Goal: Task Accomplishment & Management: Manage account settings

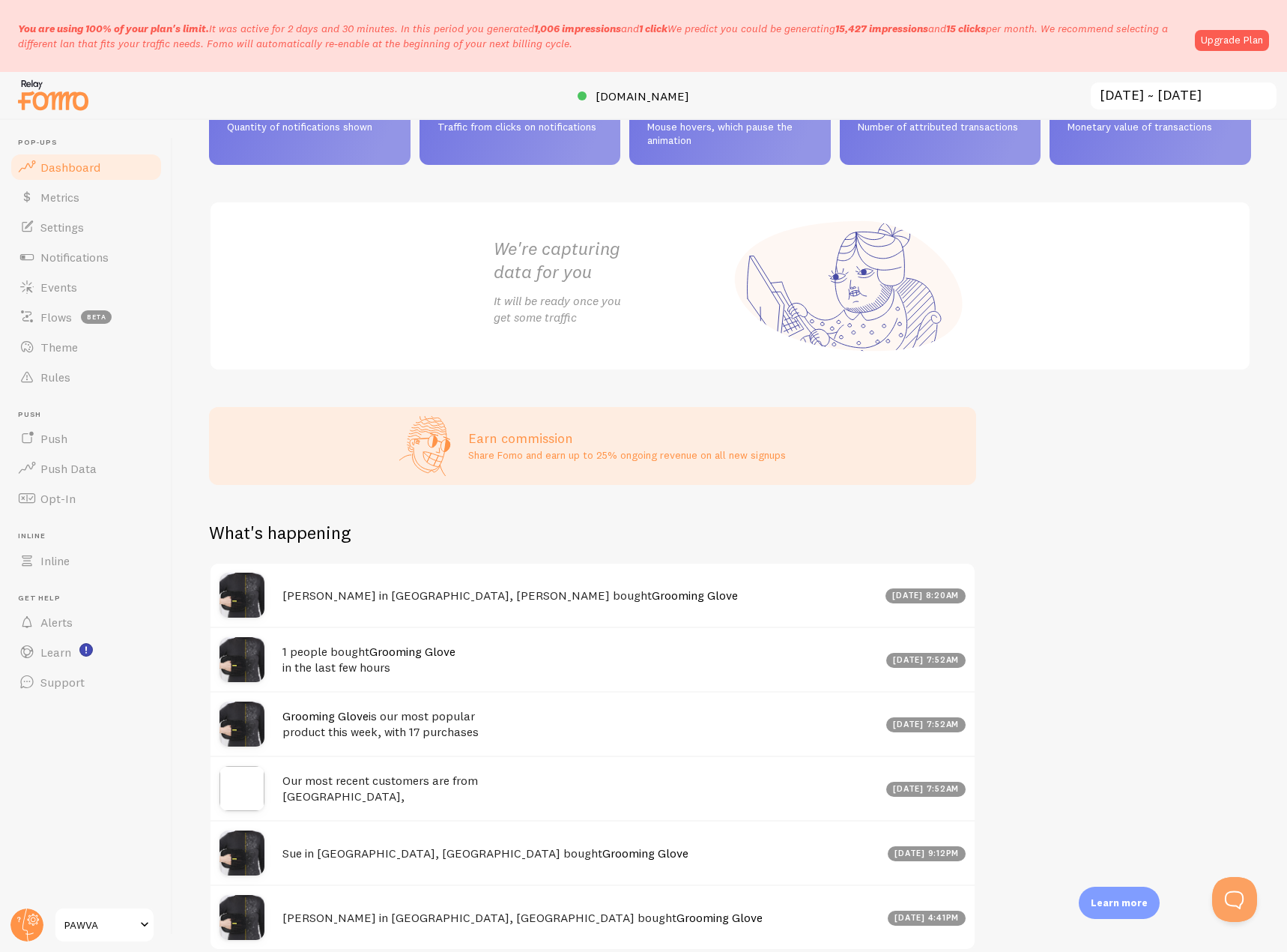
scroll to position [200, 0]
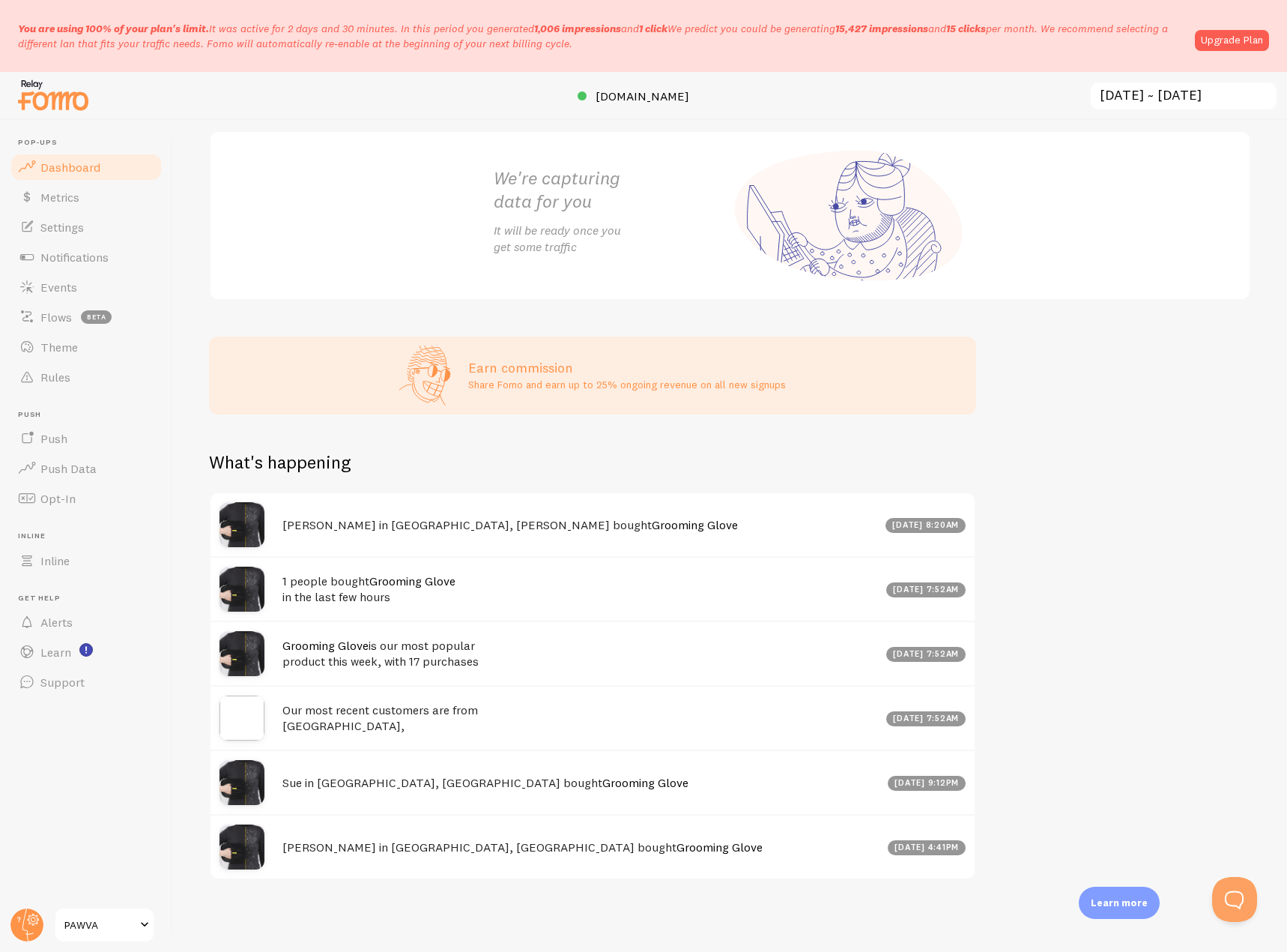
click at [157, 37] on p "You are using 100% of your plan's limit. It was active for 2 days and 30 minute…" at bounding box center [602, 36] width 1168 height 30
click at [1220, 31] on link "Upgrade Plan" at bounding box center [1231, 40] width 74 height 21
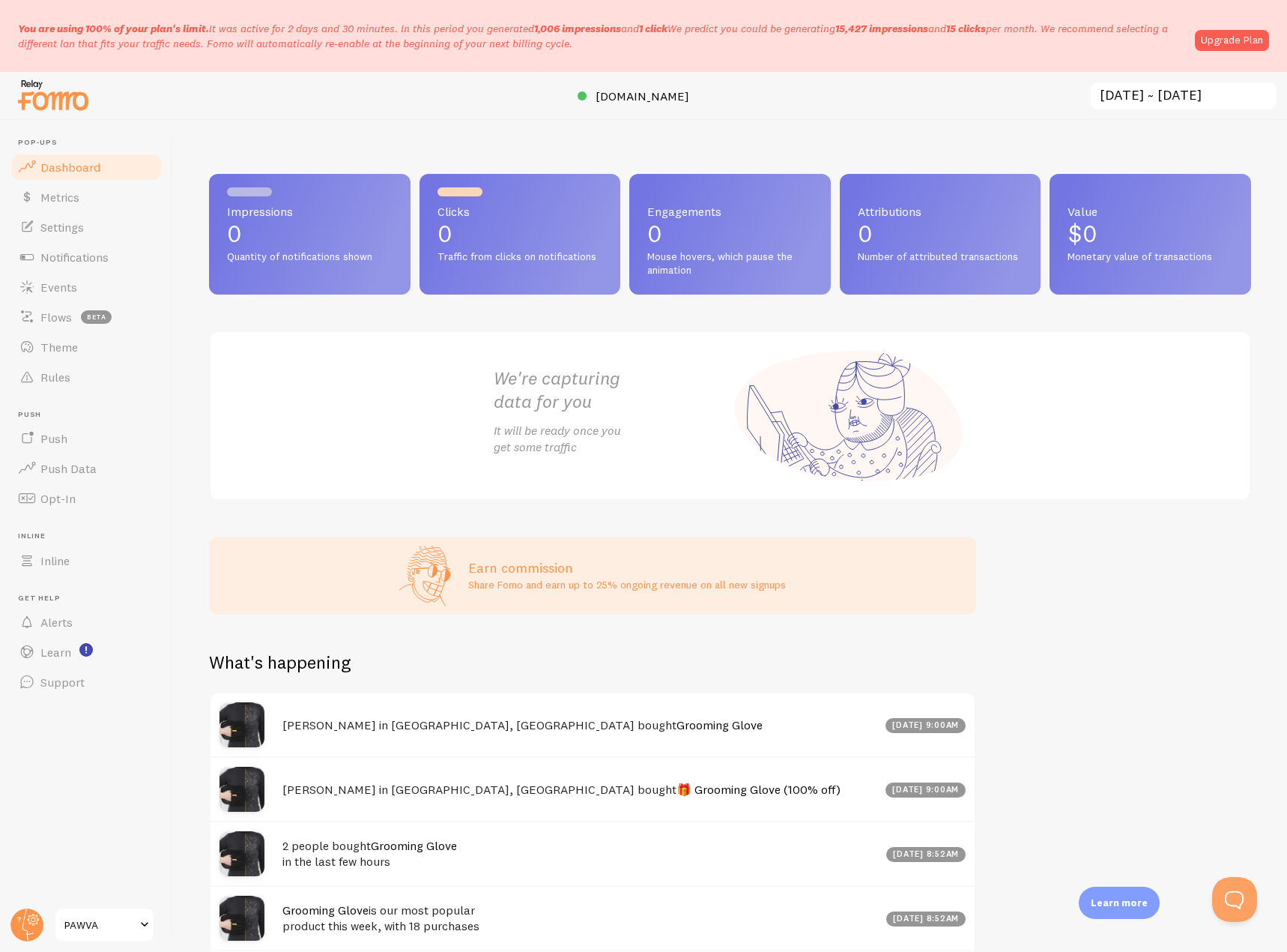
click at [79, 930] on span "PAWVA" at bounding box center [100, 925] width 71 height 18
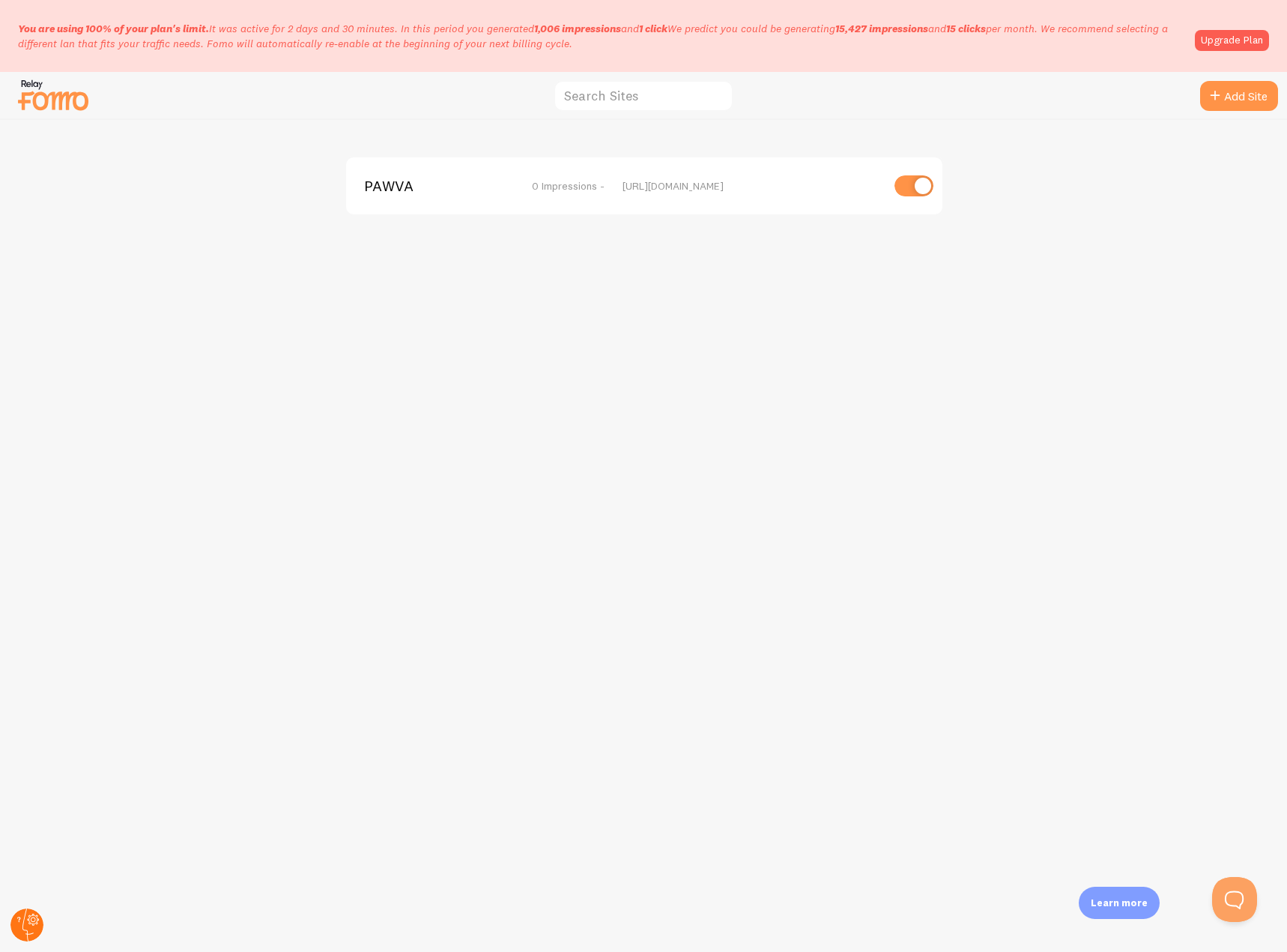
click at [25, 928] on circle at bounding box center [27, 925] width 33 height 33
